Goal: Task Accomplishment & Management: Manage account settings

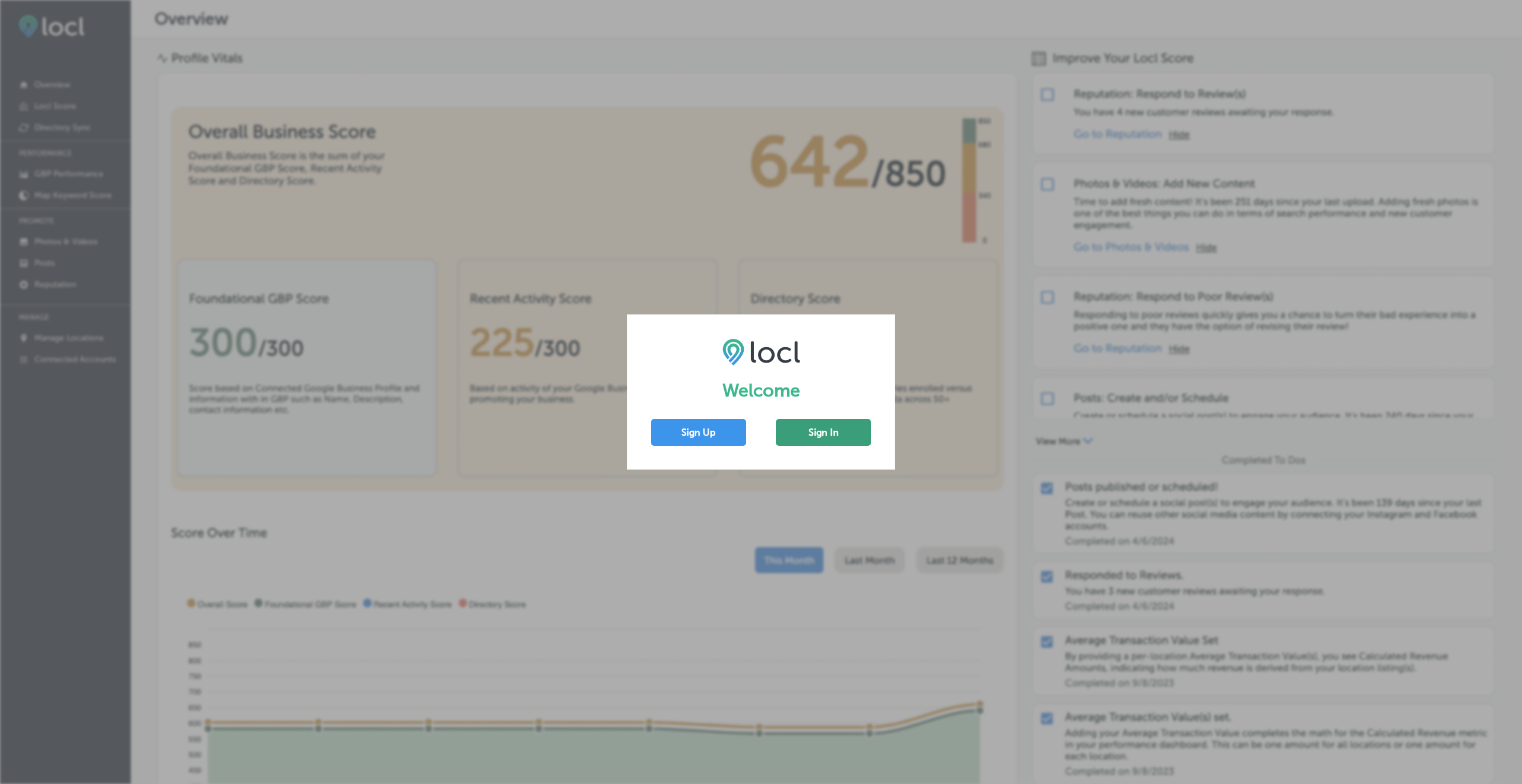
click at [828, 423] on button "Sign In" at bounding box center [822, 432] width 95 height 27
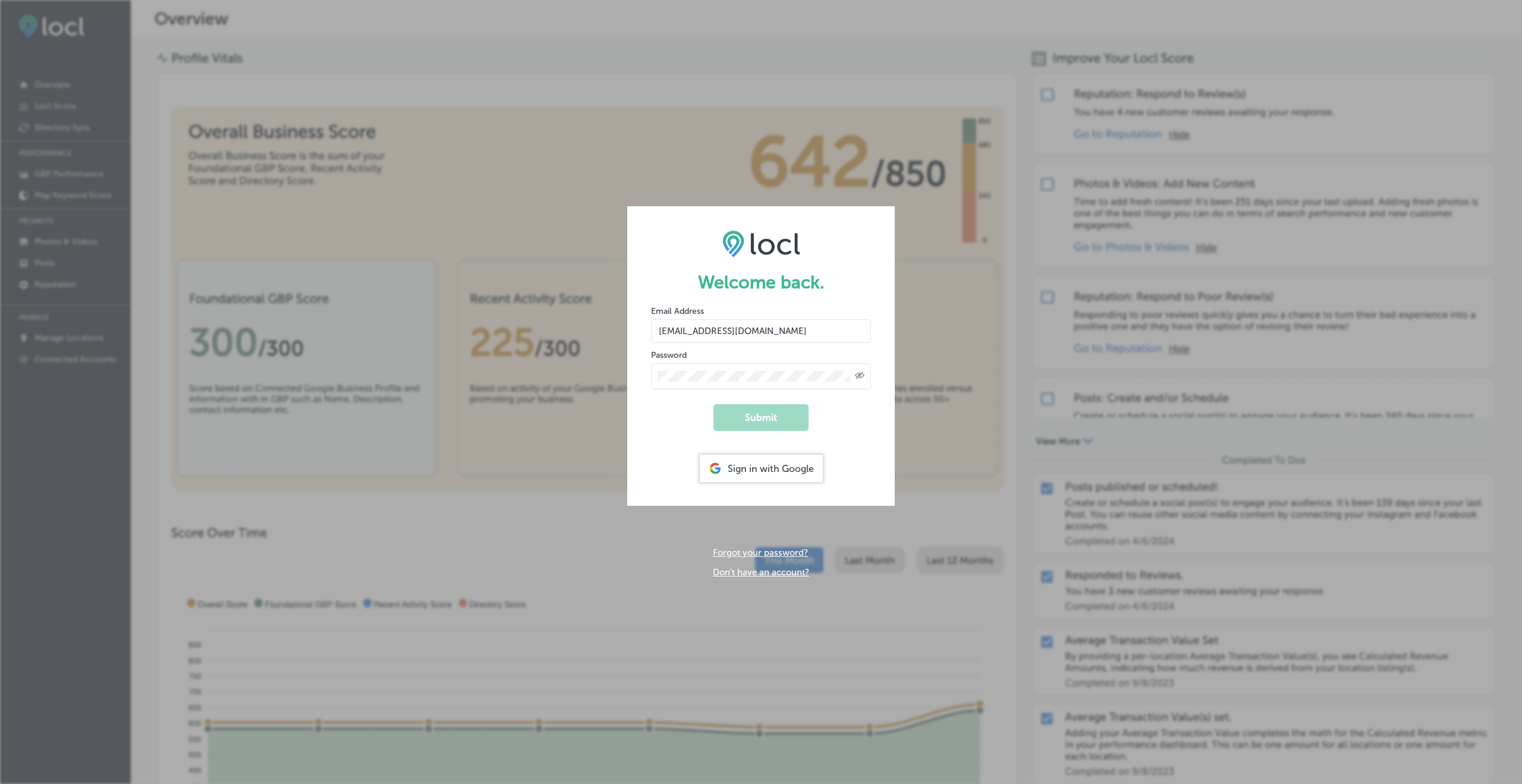
type input "[EMAIL_ADDRESS][DOMAIN_NAME]"
click at [761, 415] on button "Submit" at bounding box center [761, 417] width 95 height 27
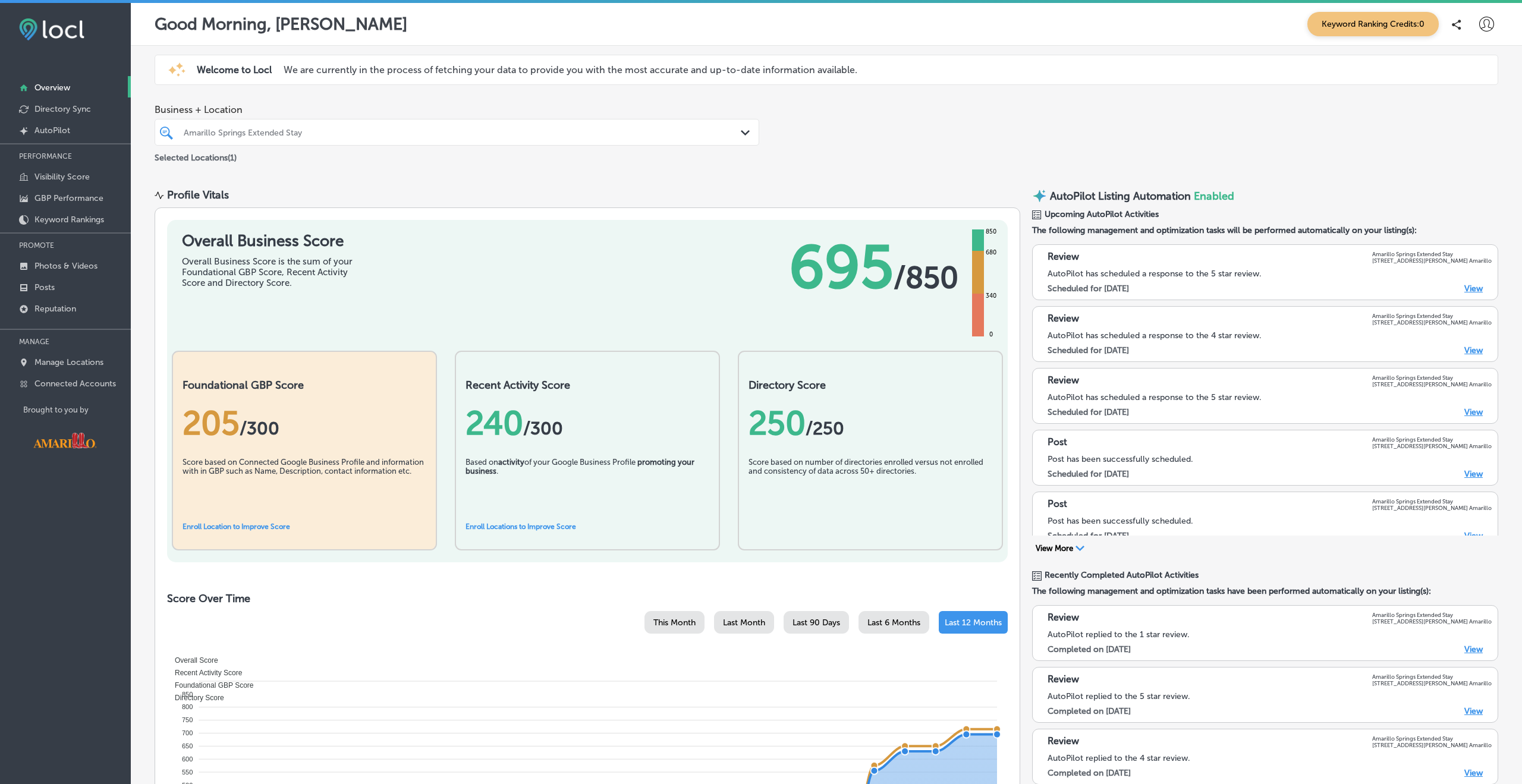
scroll to position [1, 0]
click at [1486, 30] on icon at bounding box center [1486, 23] width 15 height 15
click at [1482, 64] on p "My Account" at bounding box center [1470, 67] width 53 height 15
select select "US"
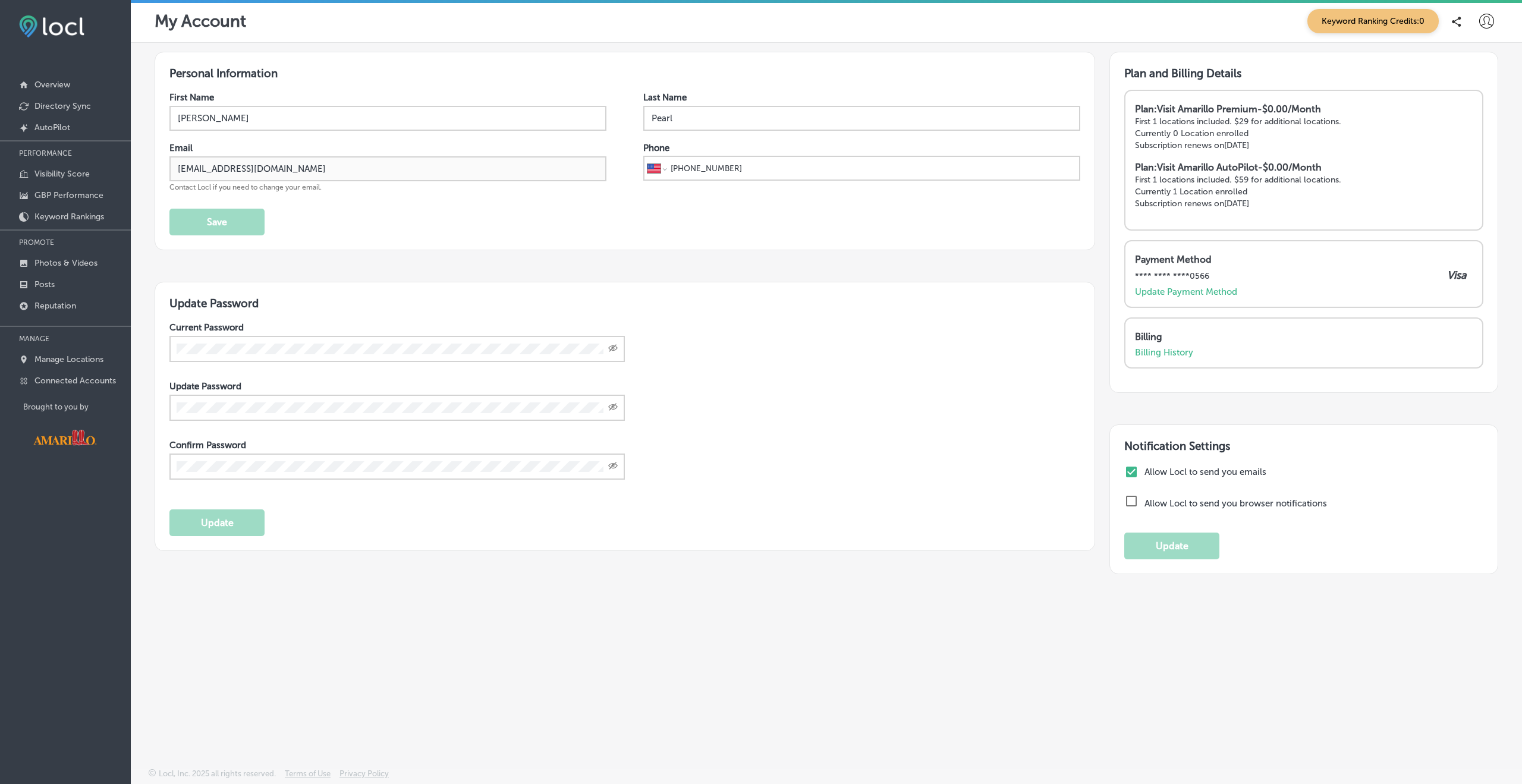
scroll to position [3, 0]
click at [50, 105] on p "Directory Sync" at bounding box center [62, 106] width 56 height 10
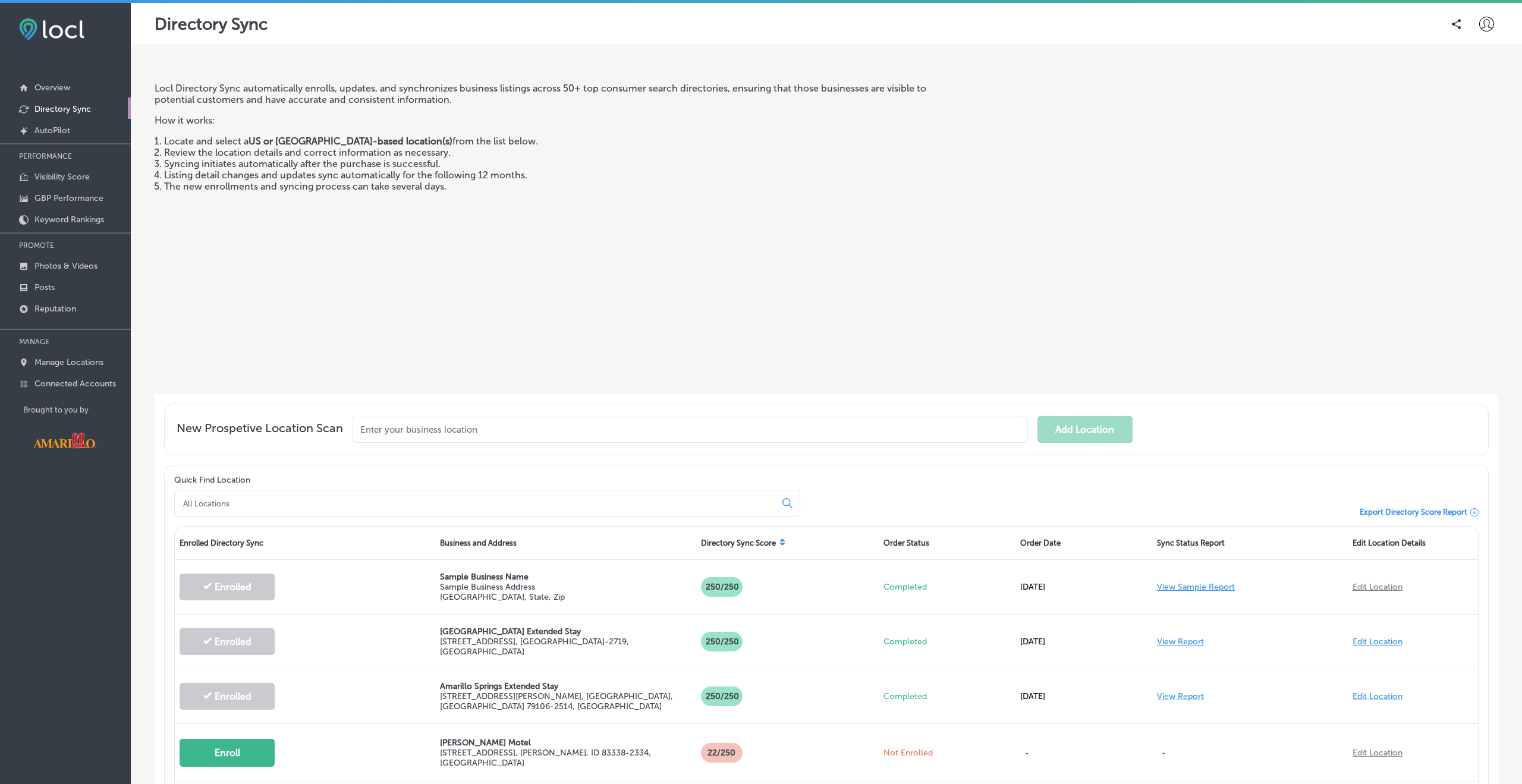
click at [1490, 24] on icon at bounding box center [1486, 24] width 15 height 15
click at [1444, 68] on p "My Account" at bounding box center [1470, 67] width 53 height 15
select select "US"
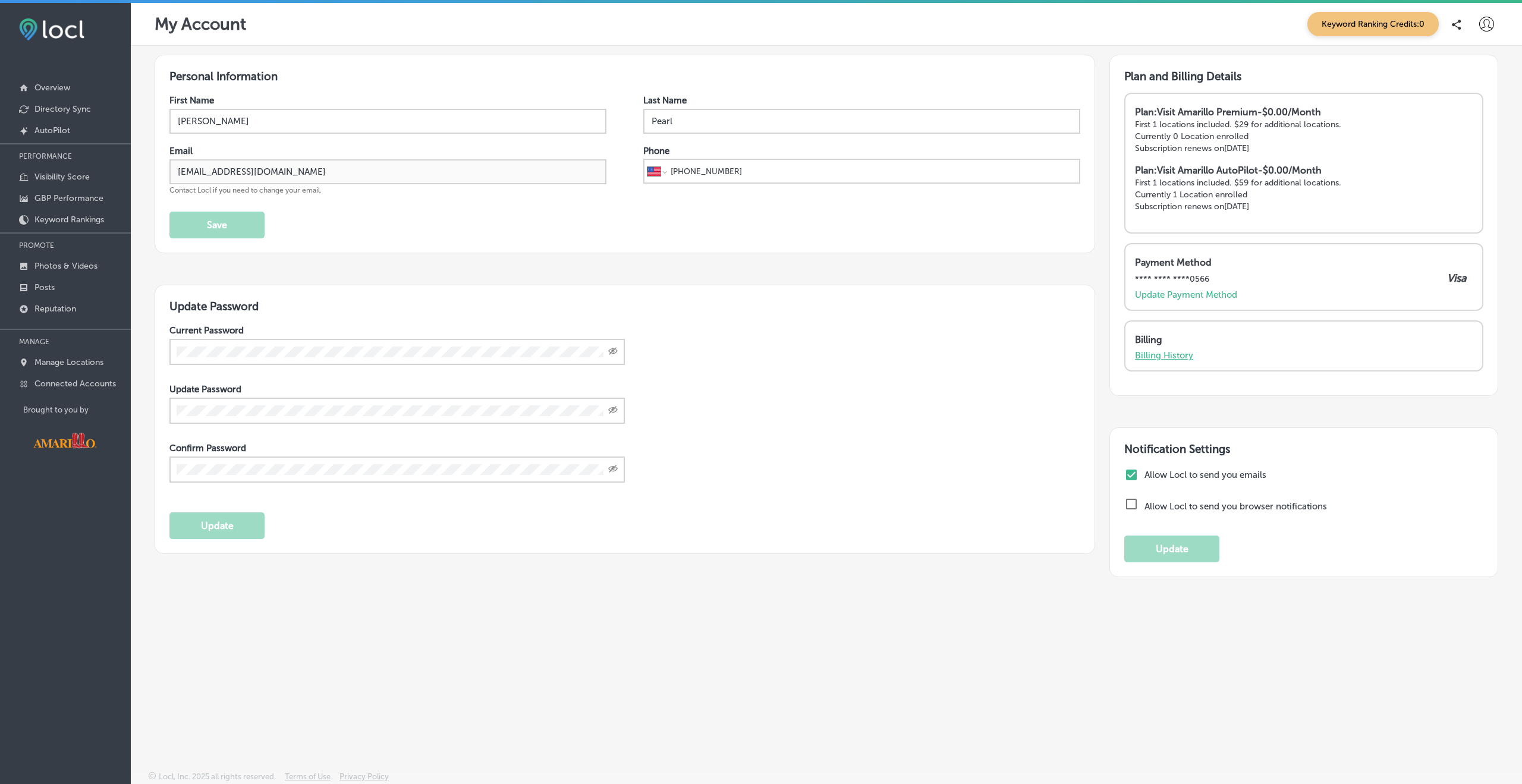
click at [1155, 353] on p "Billing History" at bounding box center [1163, 356] width 58 height 11
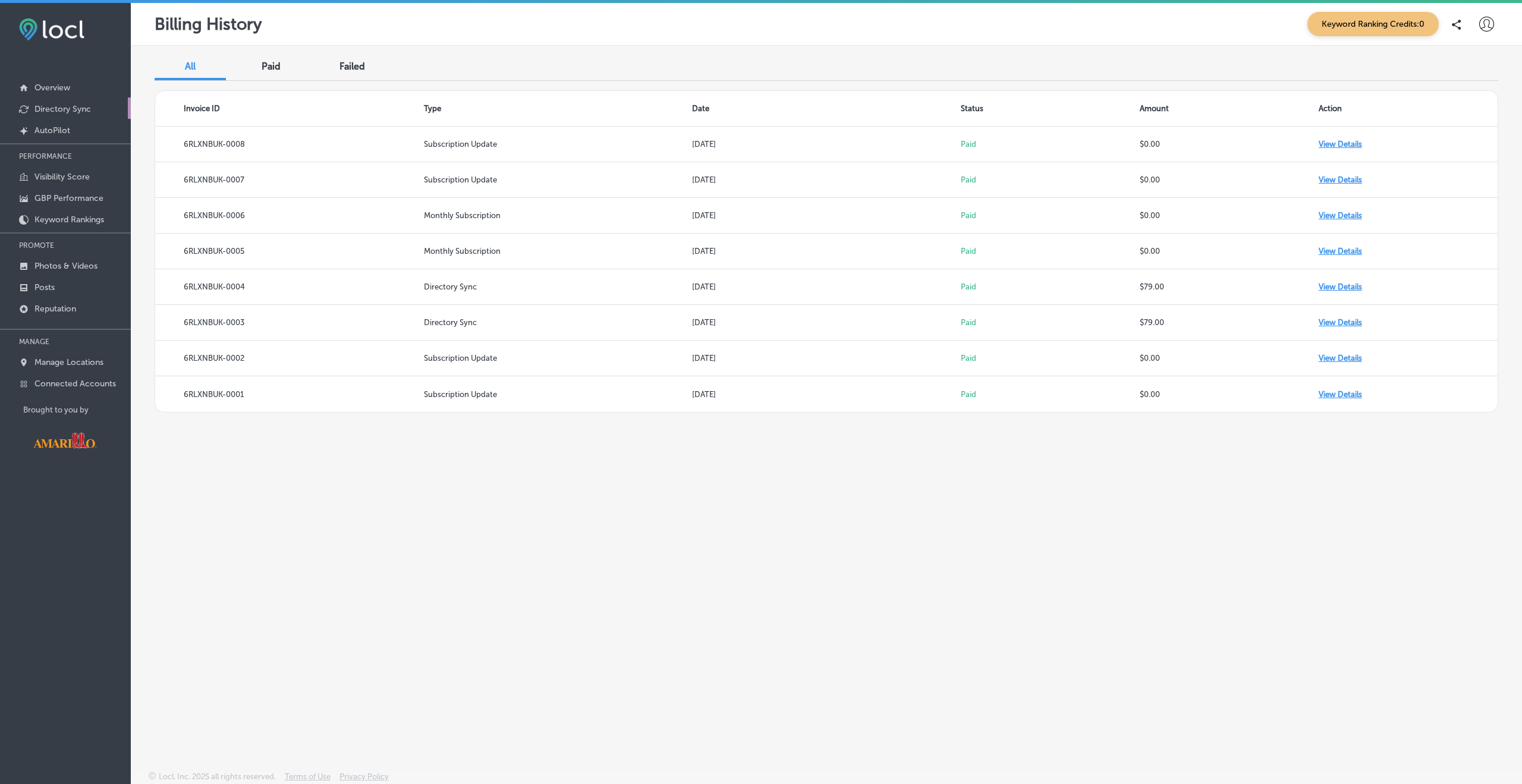
click at [66, 108] on p "Directory Sync" at bounding box center [62, 108] width 56 height 10
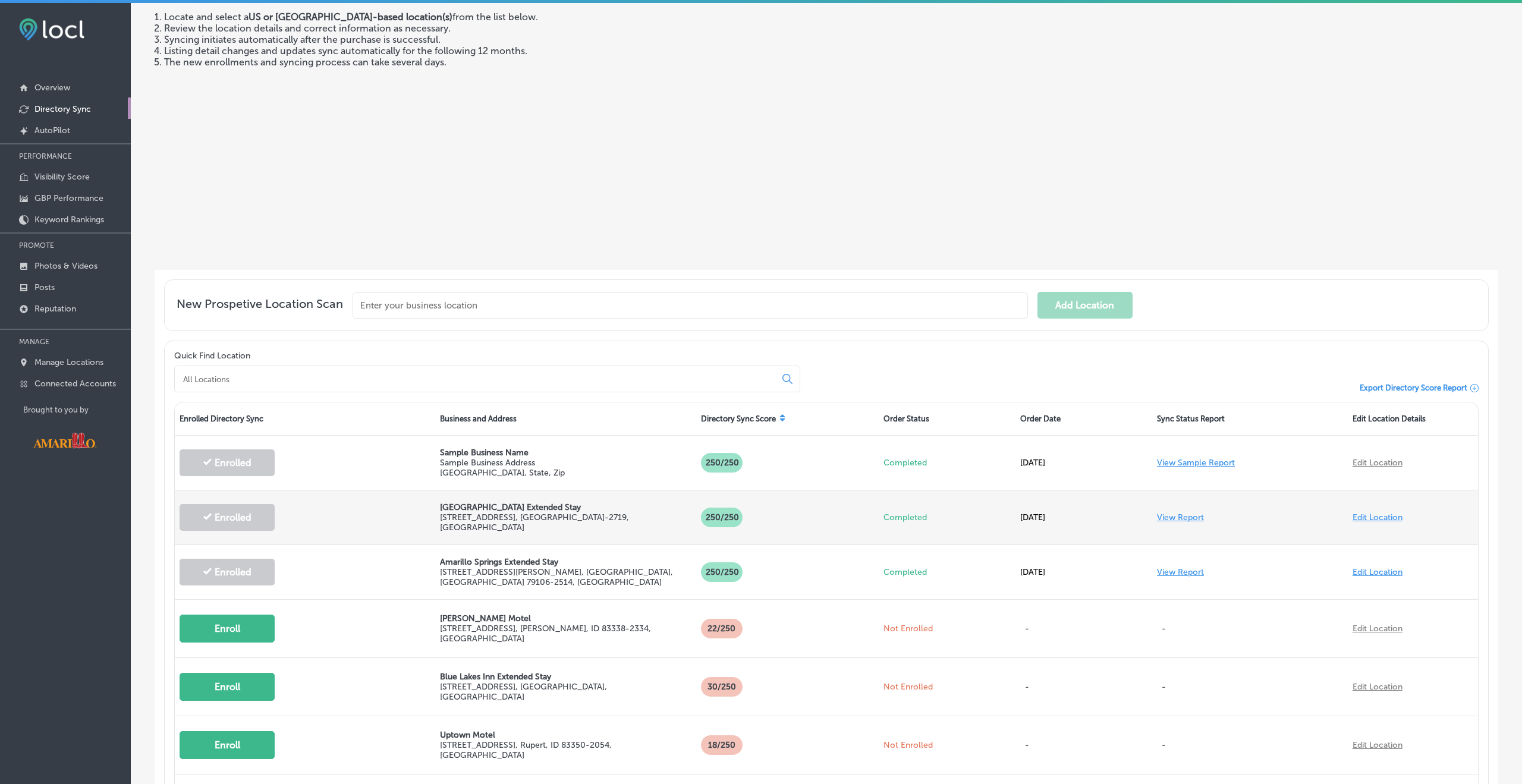
scroll to position [2, 0]
click at [1179, 516] on link "View Report" at bounding box center [1180, 515] width 47 height 10
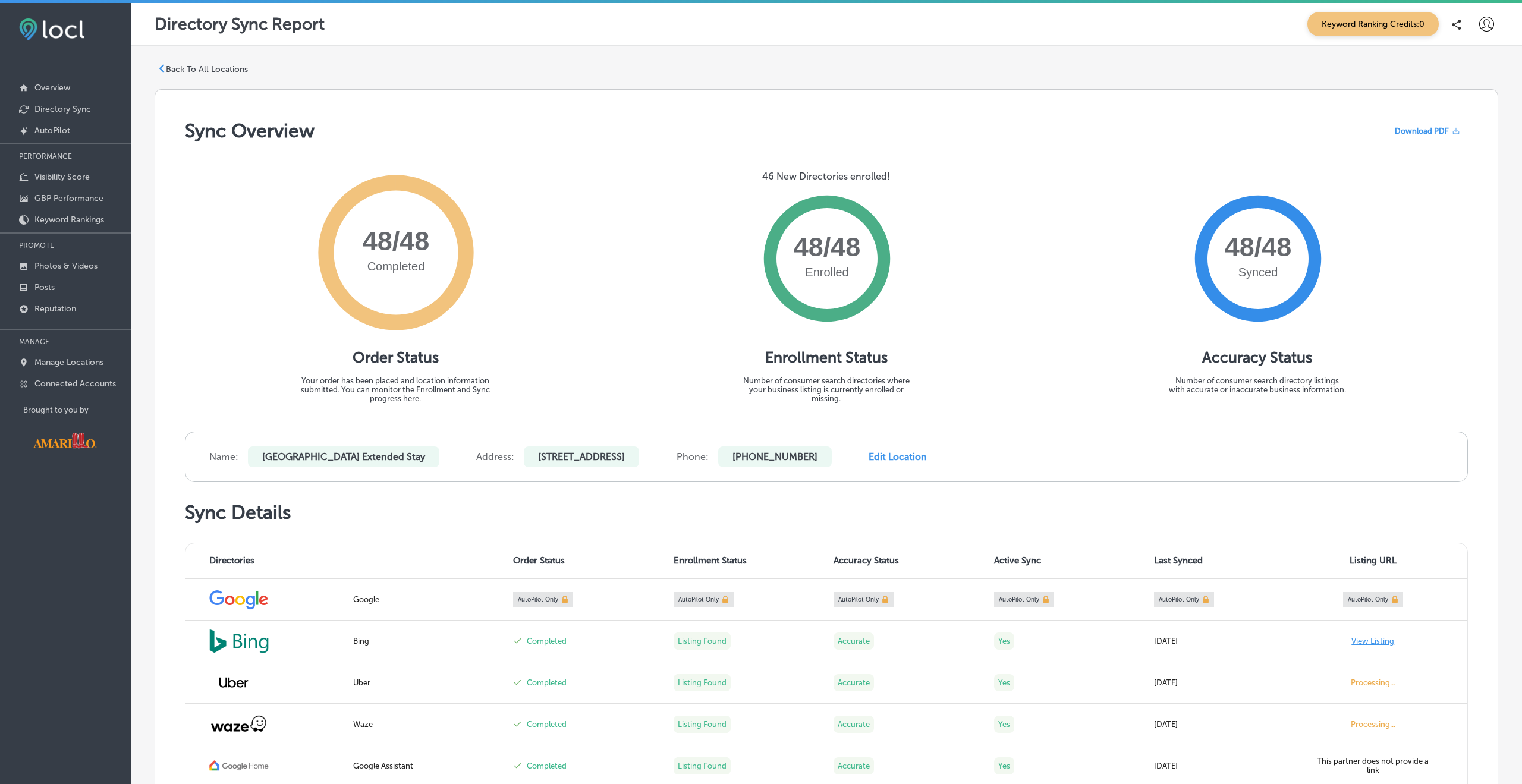
click at [222, 72] on p "Back To All Locations" at bounding box center [206, 69] width 82 height 10
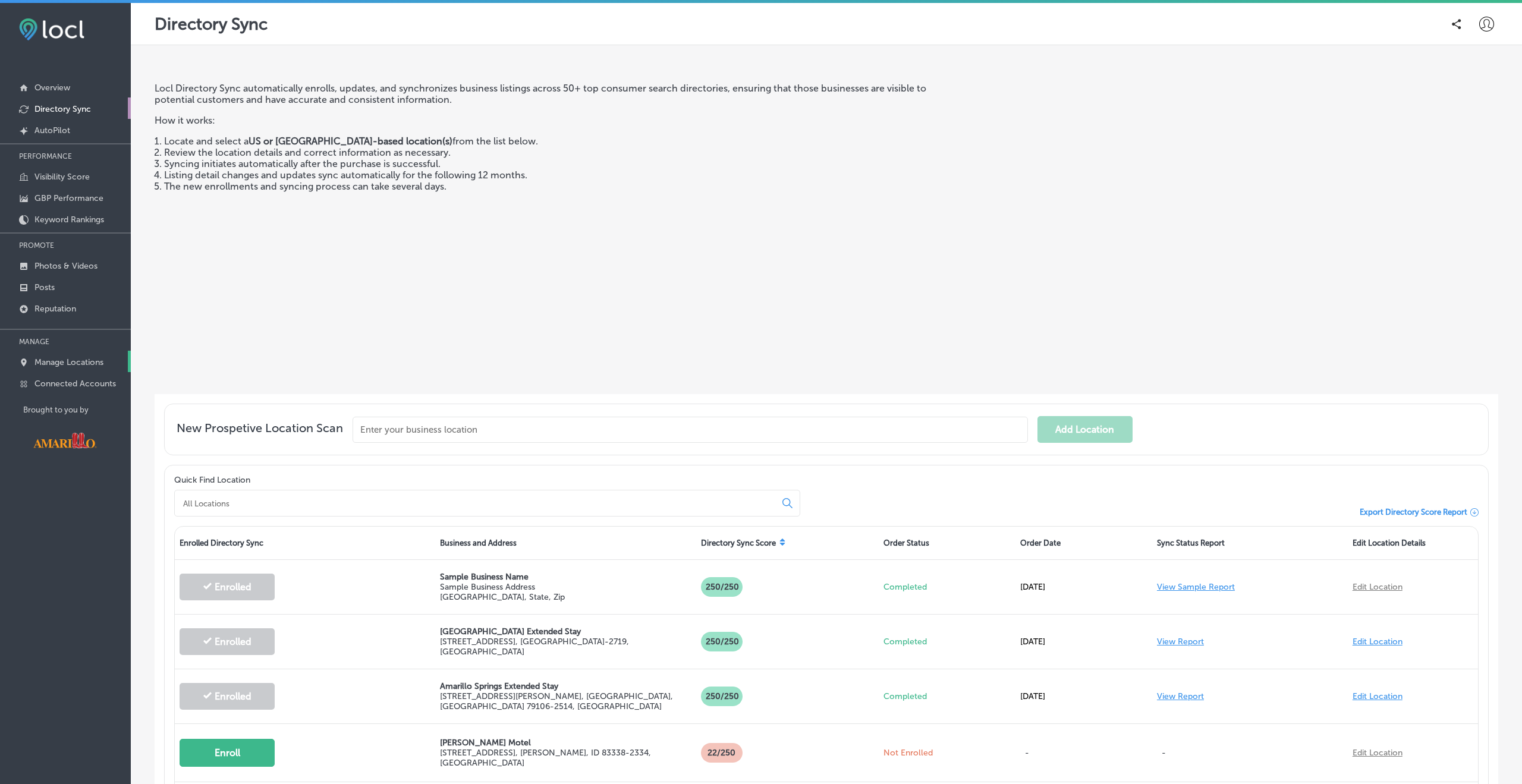
click at [66, 370] on link "Manage Locations" at bounding box center [65, 360] width 131 height 21
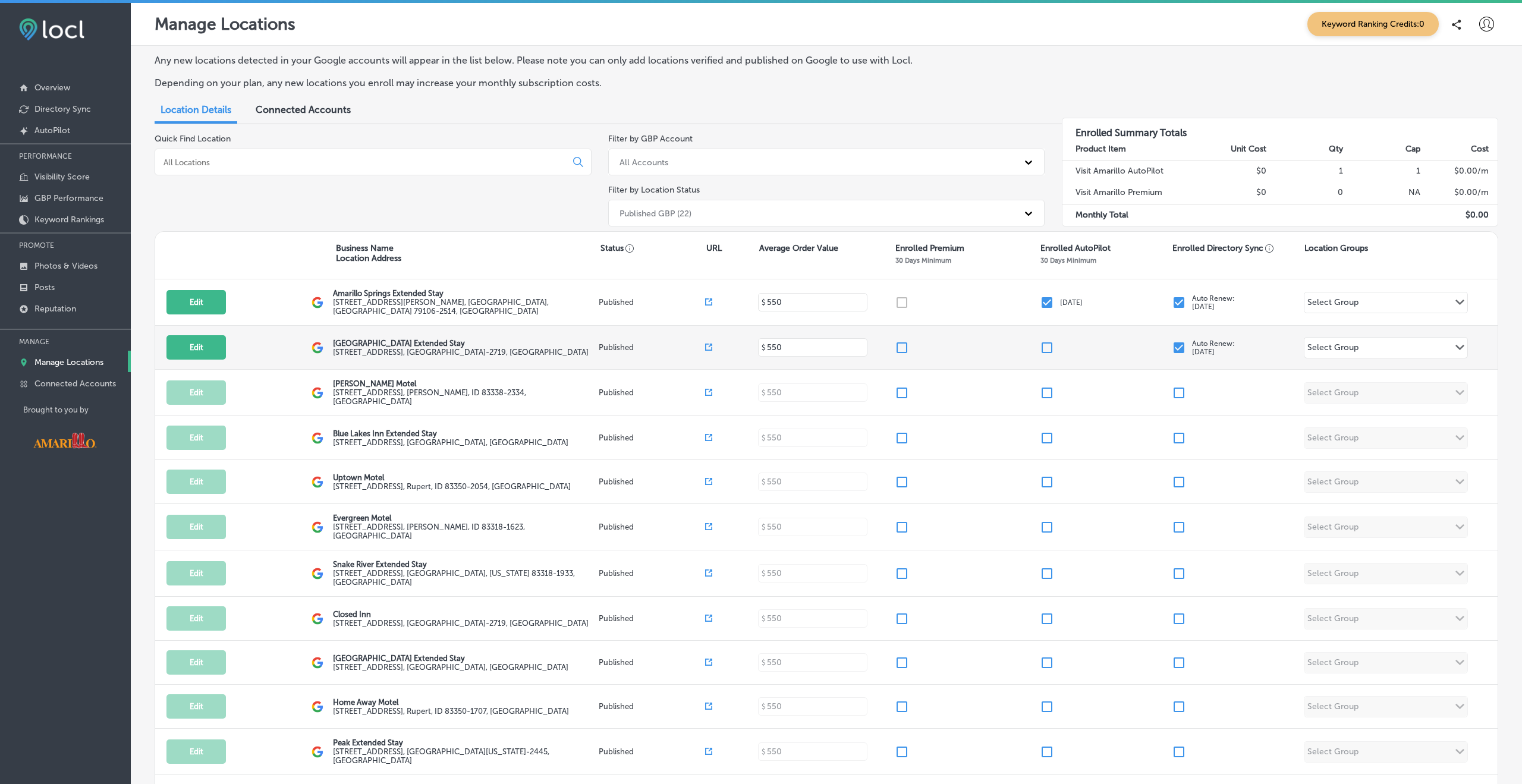
click at [1178, 344] on input "checkbox" at bounding box center [1179, 347] width 15 height 15
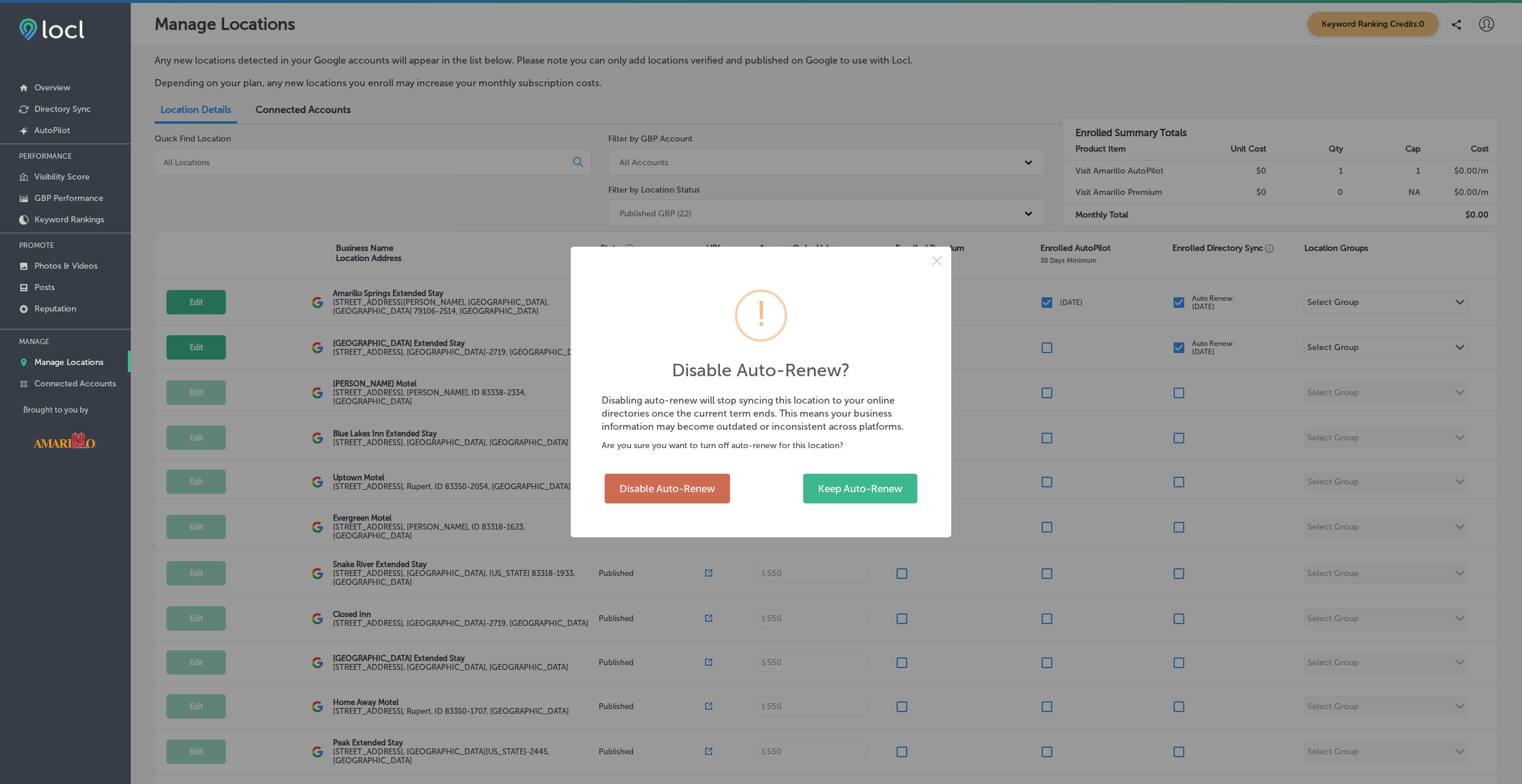
click at [664, 502] on button "Disable Auto-Renew" at bounding box center [667, 488] width 125 height 29
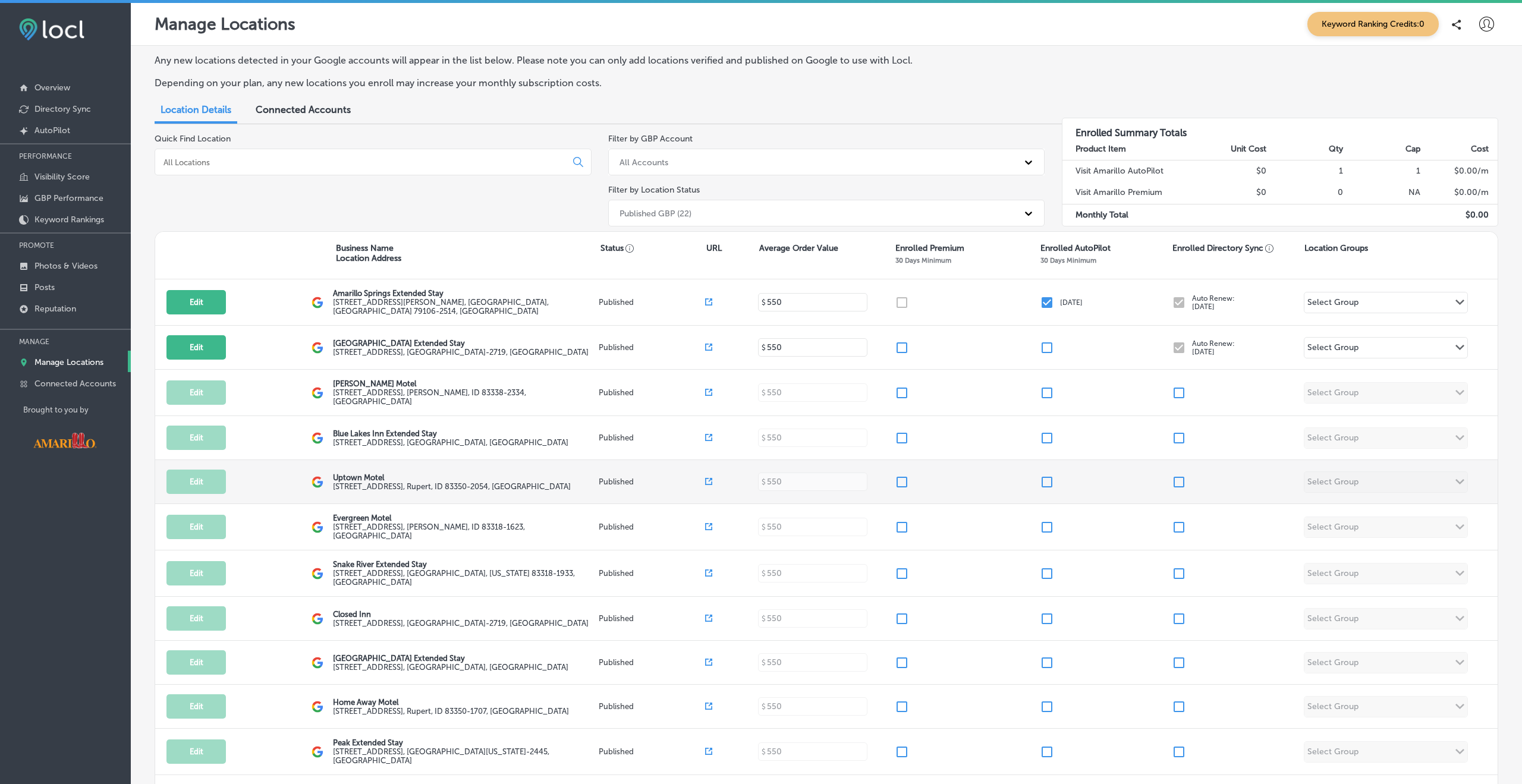
checkbox input "false"
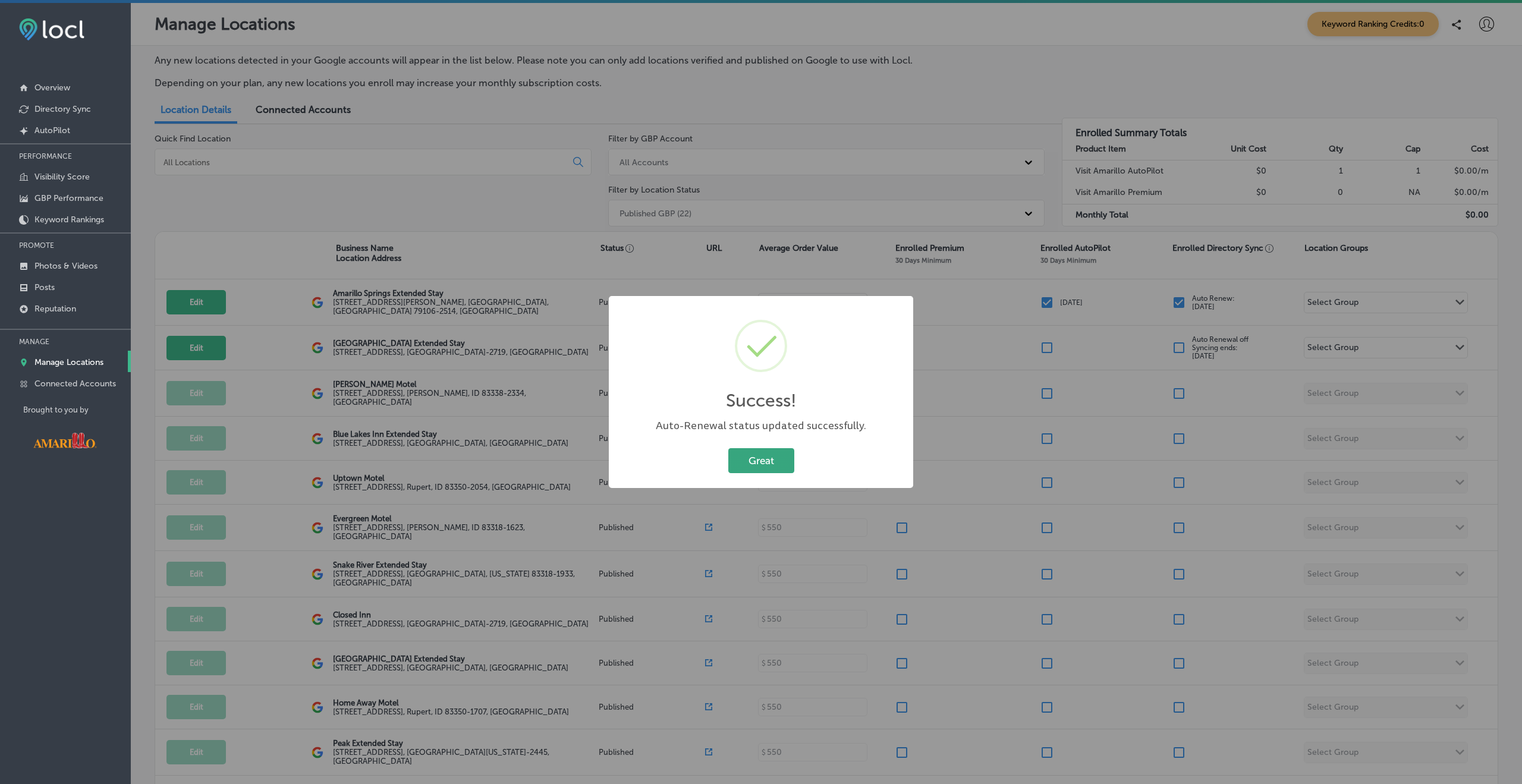
click at [780, 465] on button "Great" at bounding box center [761, 460] width 66 height 24
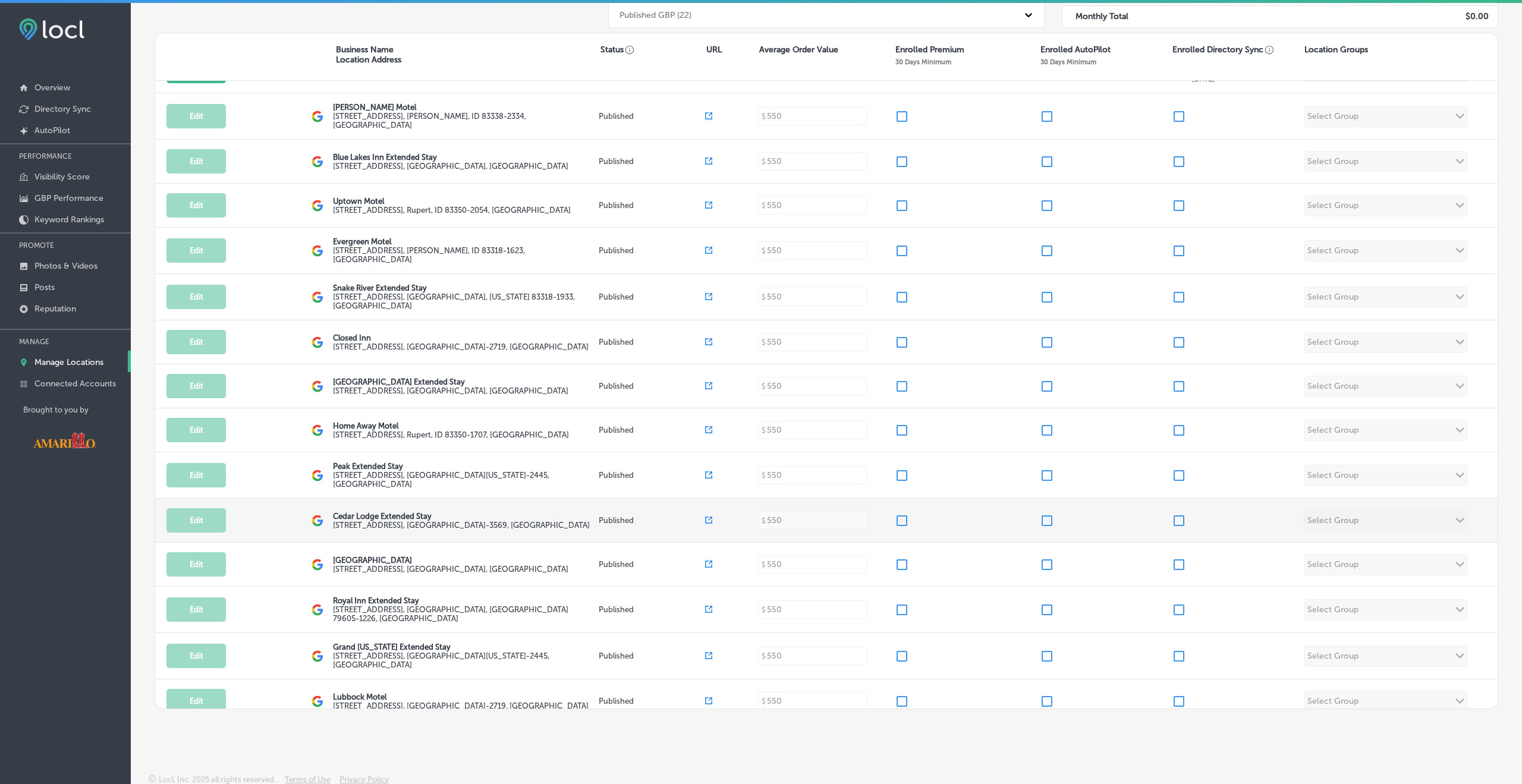
scroll to position [79, 0]
